Goal: Task Accomplishment & Management: Use online tool/utility

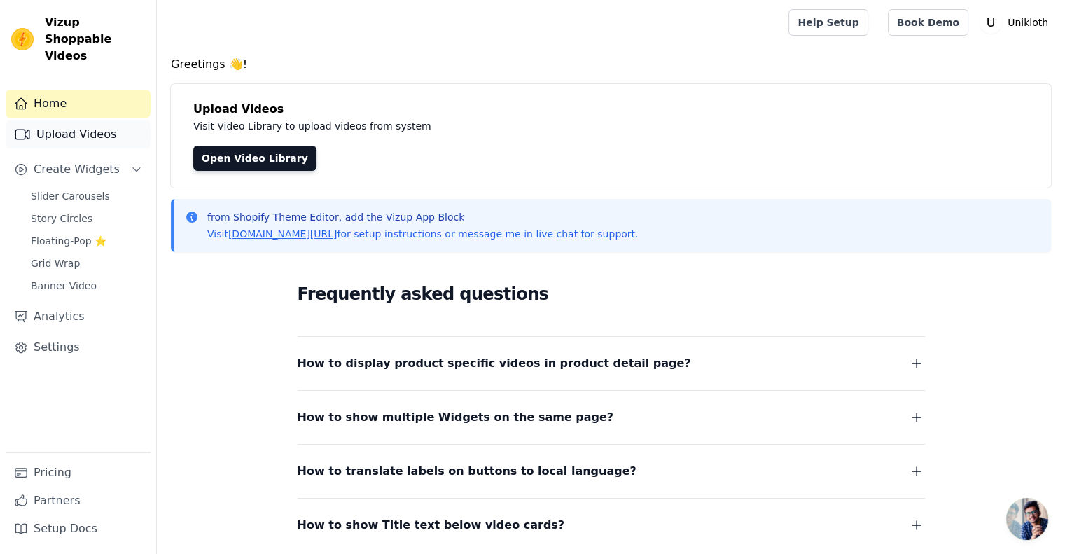
click at [67, 120] on link "Upload Videos" at bounding box center [78, 134] width 145 height 28
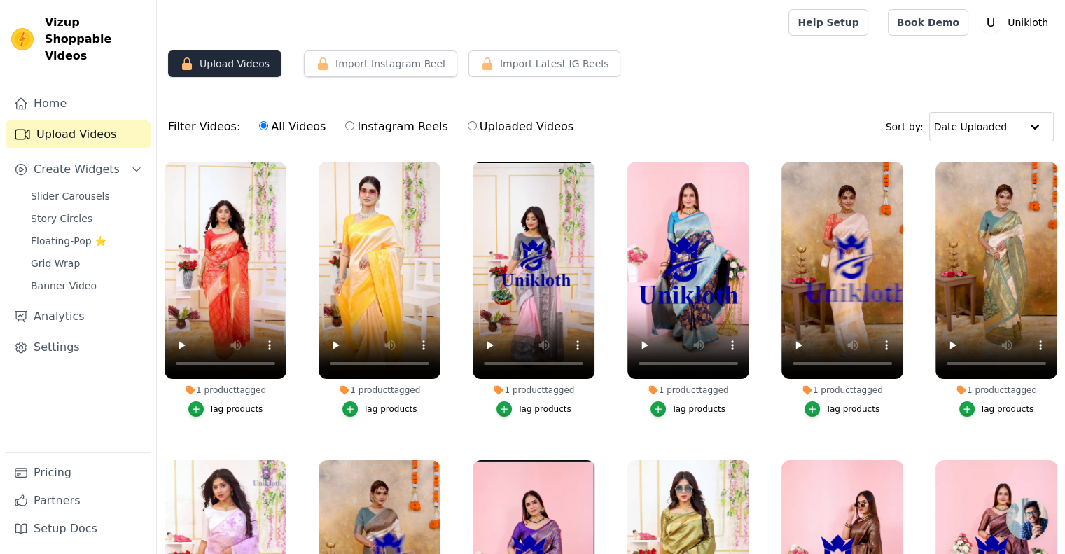
click at [217, 67] on button "Upload Videos" at bounding box center [224, 63] width 113 height 27
drag, startPoint x: 280, startPoint y: 78, endPoint x: 169, endPoint y: 55, distance: 113.5
click at [169, 55] on div "Upload Videos Import Instagram Reel Import Latest Instagram Reels Import Latest…" at bounding box center [611, 69] width 908 height 38
copy button "Upload Videos"
click at [358, 127] on label "Instagram Reels" at bounding box center [396, 127] width 104 height 18
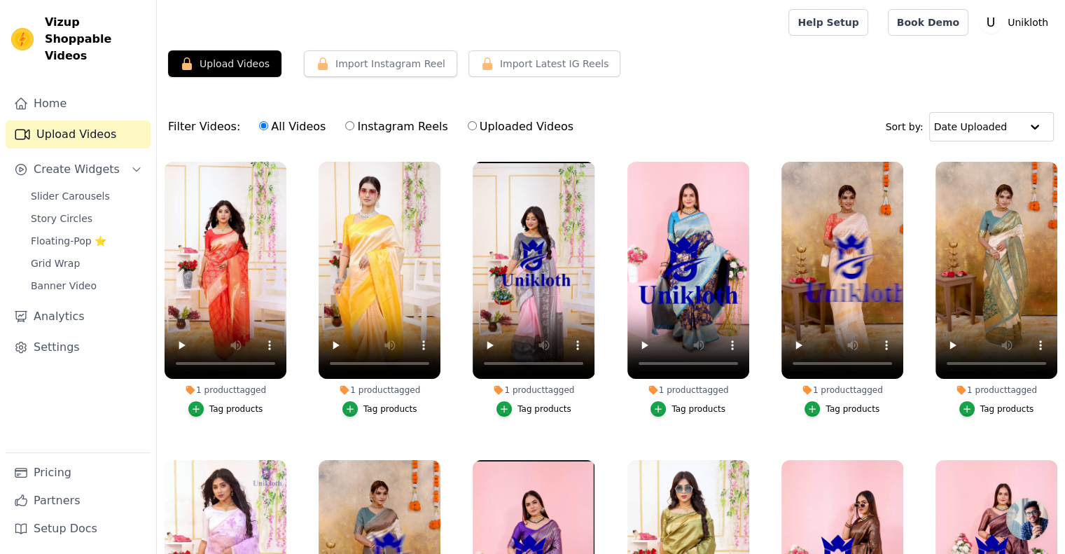
click at [354, 127] on input "Instagram Reels" at bounding box center [349, 125] width 9 height 9
radio input "true"
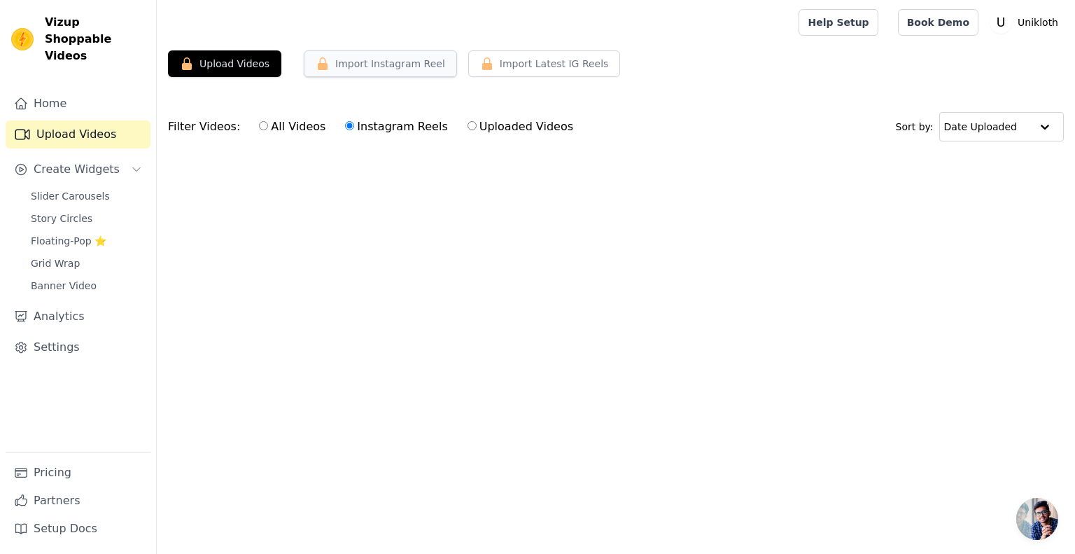
click at [389, 69] on button "Import Instagram Reel" at bounding box center [380, 63] width 153 height 27
click at [77, 234] on span "Floating-Pop ⭐" at bounding box center [69, 241] width 76 height 14
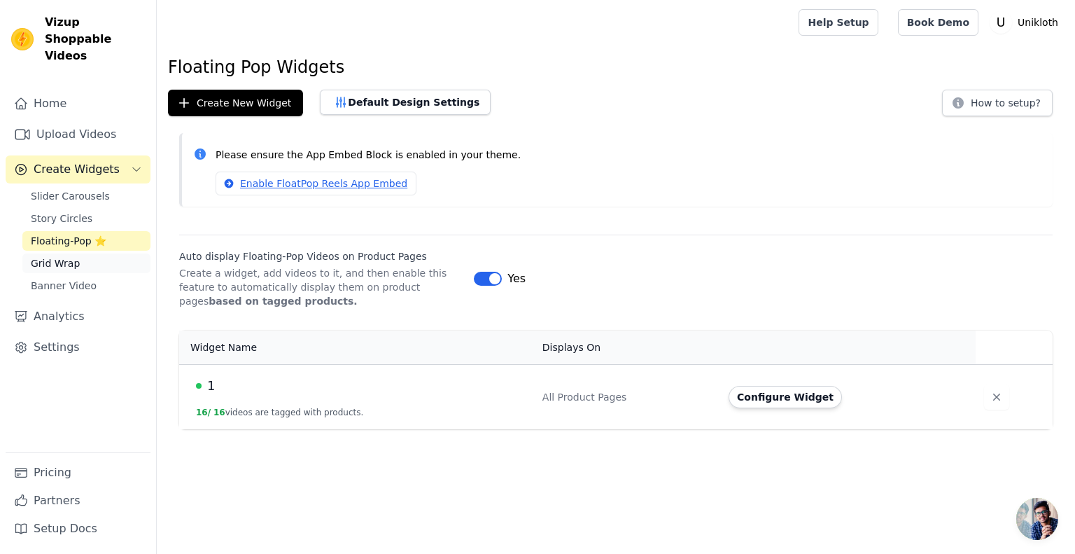
click at [115, 253] on link "Grid Wrap" at bounding box center [86, 263] width 128 height 20
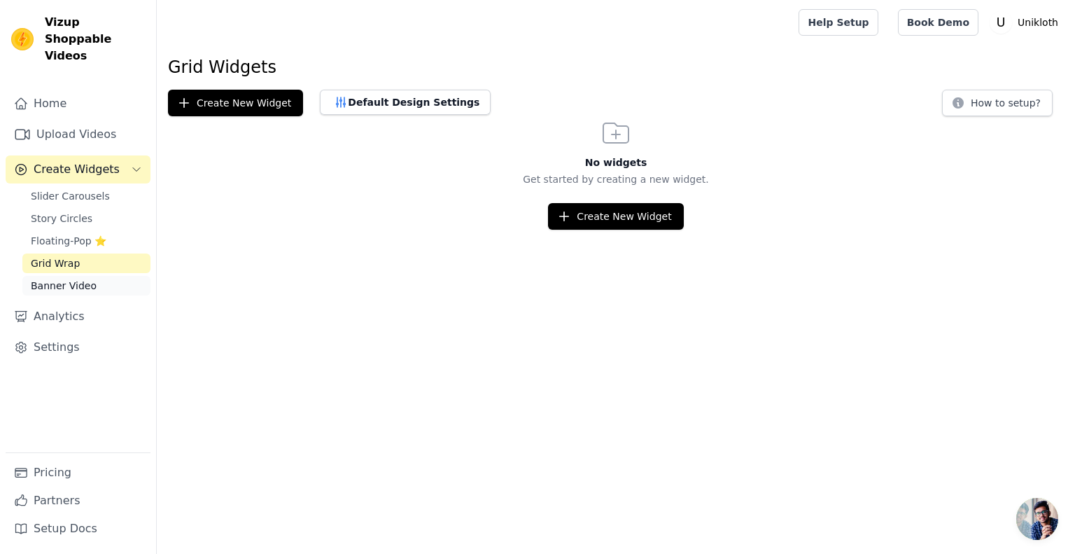
click at [107, 276] on link "Banner Video" at bounding box center [86, 286] width 128 height 20
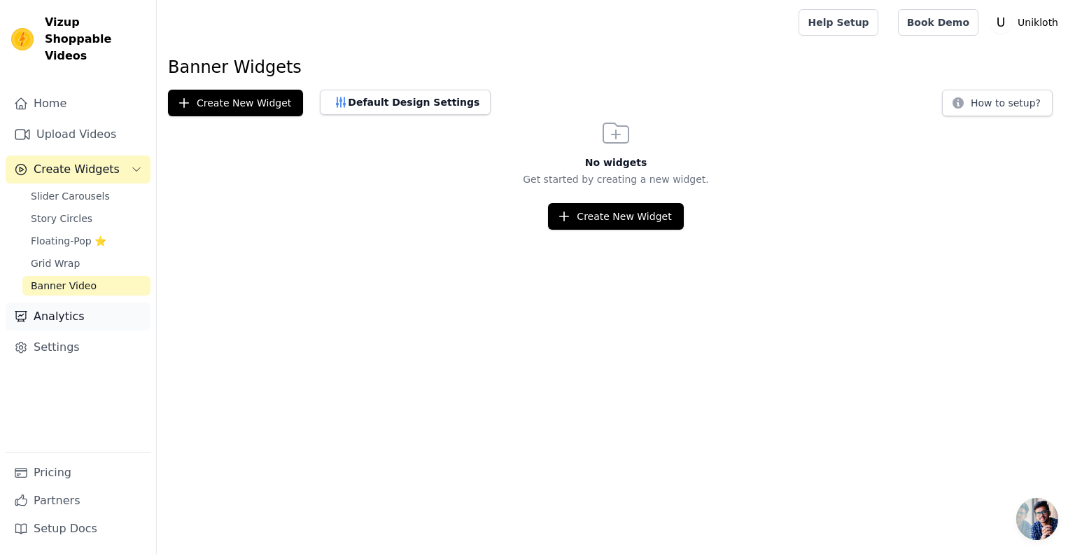
click at [76, 309] on link "Analytics" at bounding box center [78, 316] width 145 height 28
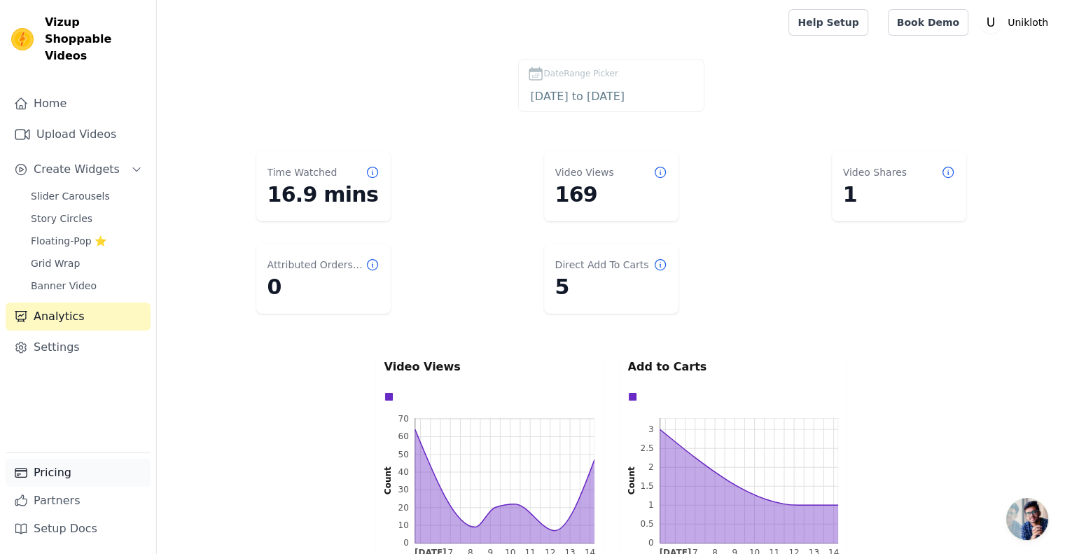
click at [62, 481] on link "Pricing" at bounding box center [78, 473] width 145 height 28
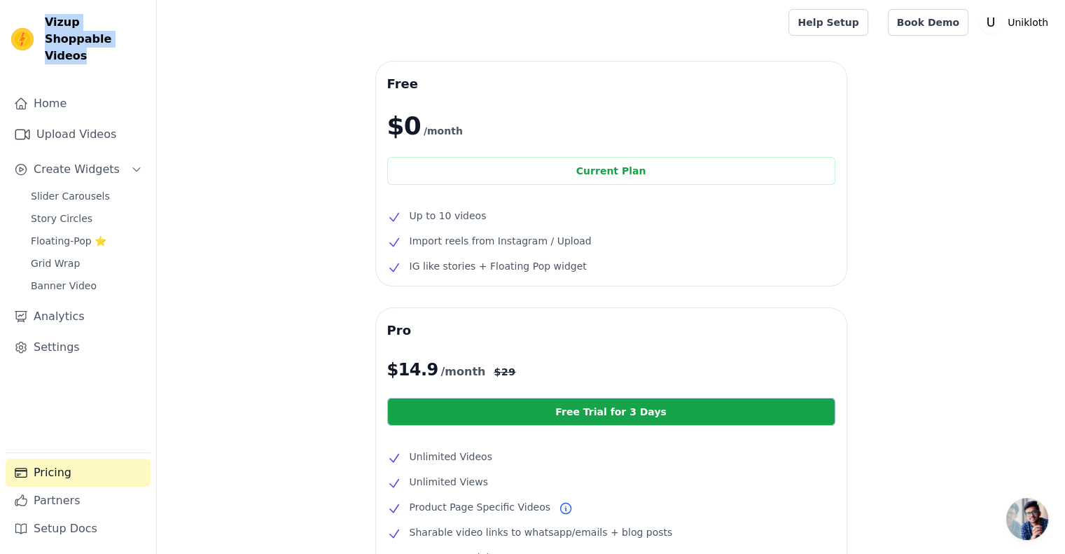
drag, startPoint x: 95, startPoint y: 53, endPoint x: 40, endPoint y: 26, distance: 61.7
click at [40, 26] on div "Vizup Shoppable Videos Home Upload Videos Create Widgets Slider Carousels Story…" at bounding box center [78, 277] width 157 height 554
copy span "Vizup Shoppable Videos"
click at [67, 524] on link "Setup Docs" at bounding box center [78, 529] width 145 height 28
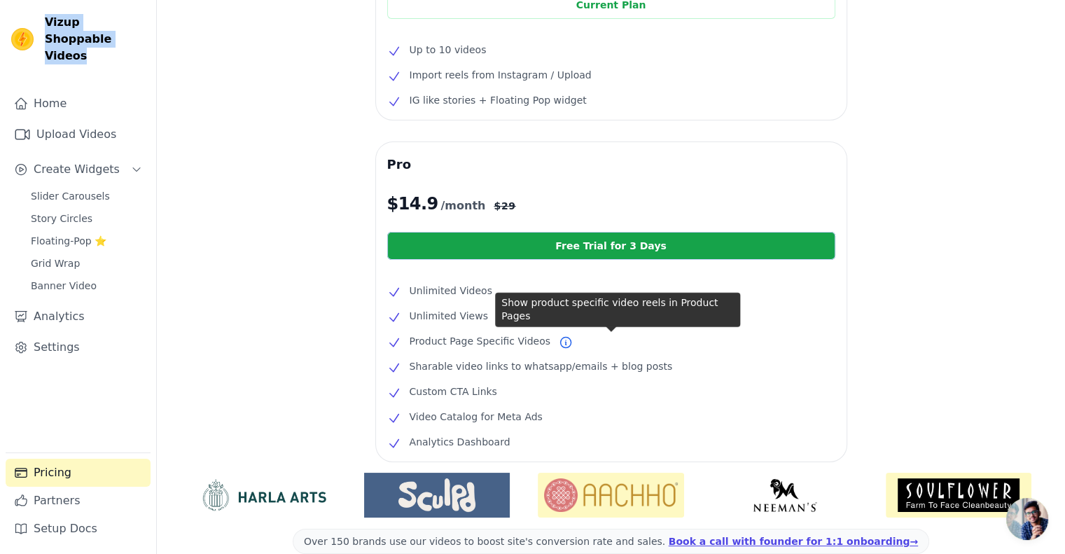
scroll to position [169, 0]
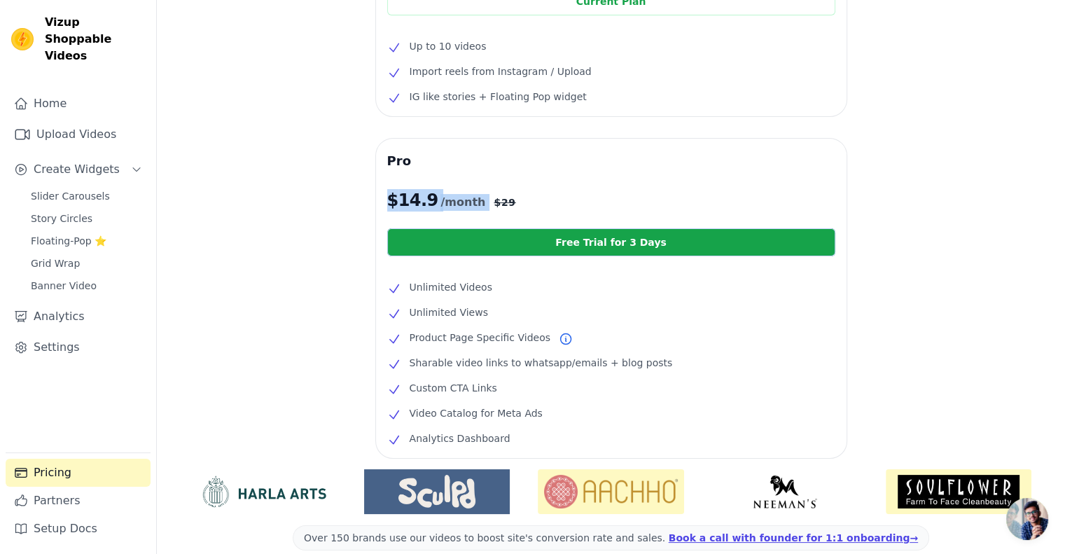
drag, startPoint x: 388, startPoint y: 195, endPoint x: 473, endPoint y: 202, distance: 85.7
click at [473, 202] on p "$ 14.9 /month $ 29" at bounding box center [611, 200] width 448 height 22
copy p "$ 14.9 /month"
